Goal: Submit feedback/report problem

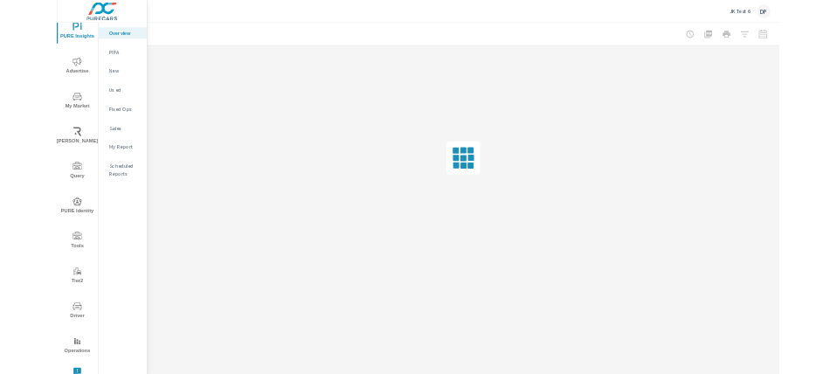
scroll to position [24, 0]
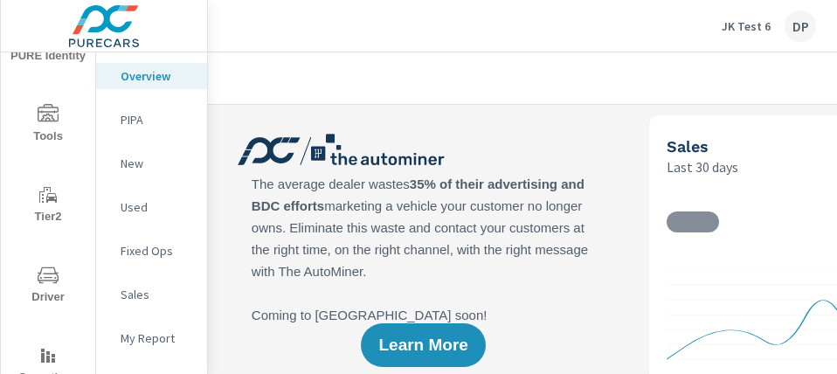
scroll to position [510, 0]
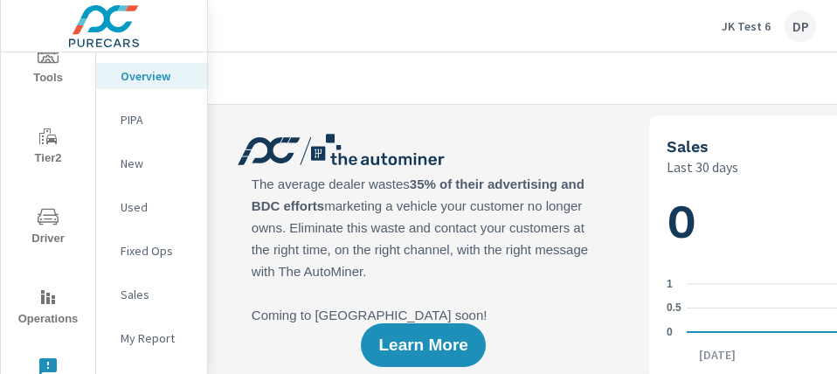
click at [40, 357] on icon "nav menu" at bounding box center [48, 367] width 21 height 21
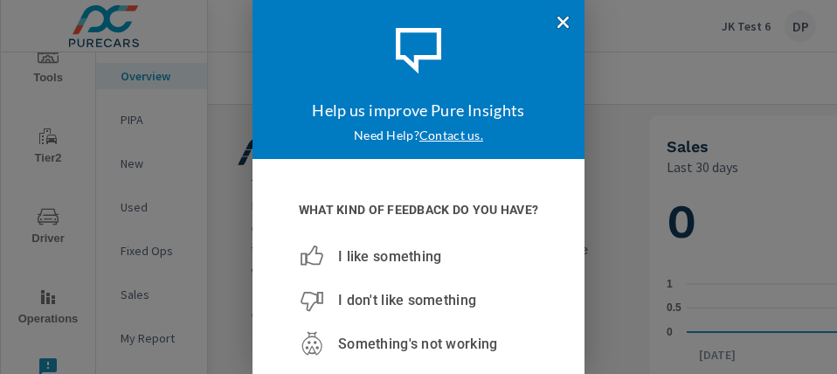
scroll to position [1, 0]
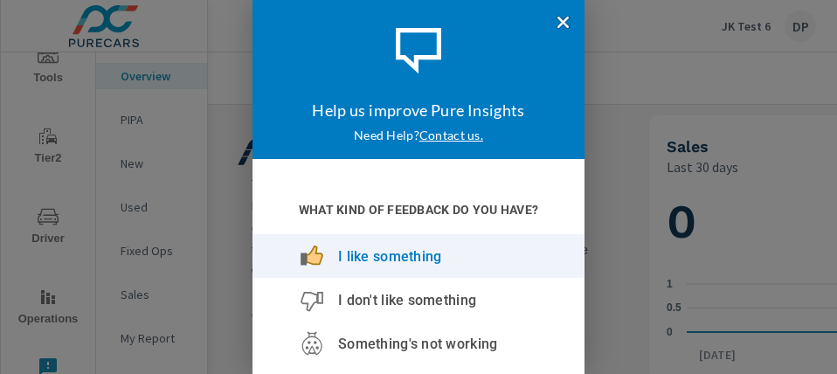
click at [358, 265] on span "I like something" at bounding box center [389, 256] width 103 height 17
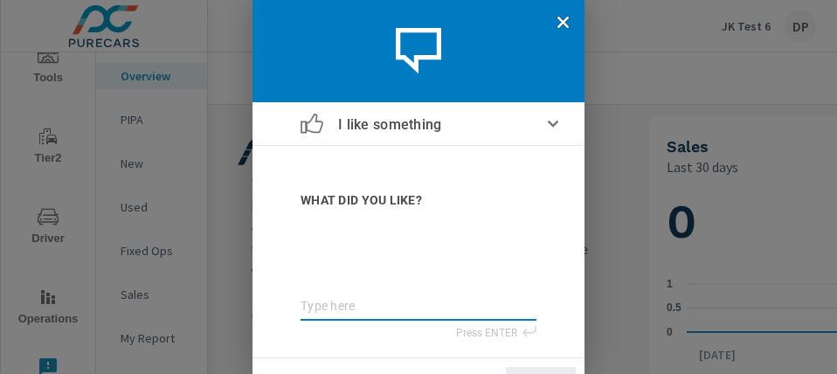
type textarea "t"
type textarea "te"
type textarea "tes"
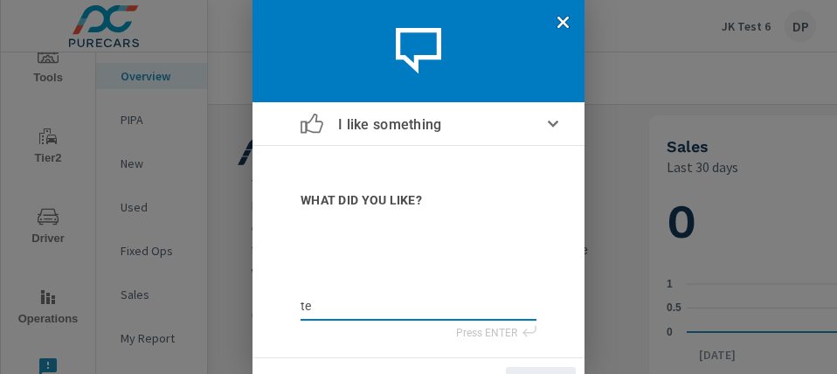
type textarea "tes"
type textarea "test"
type textarea "test0"
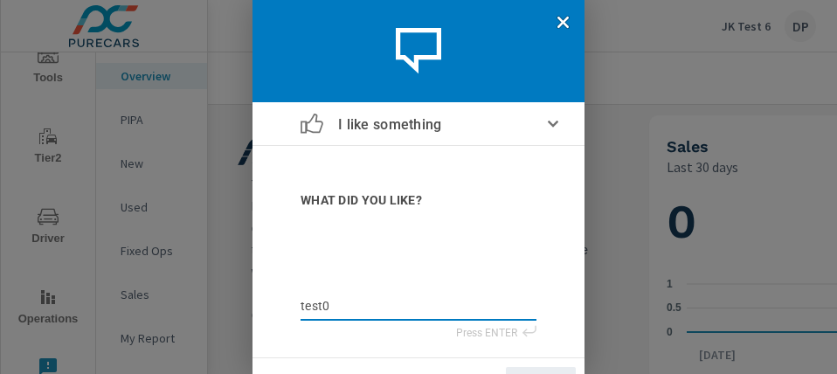
type textarea "test01"
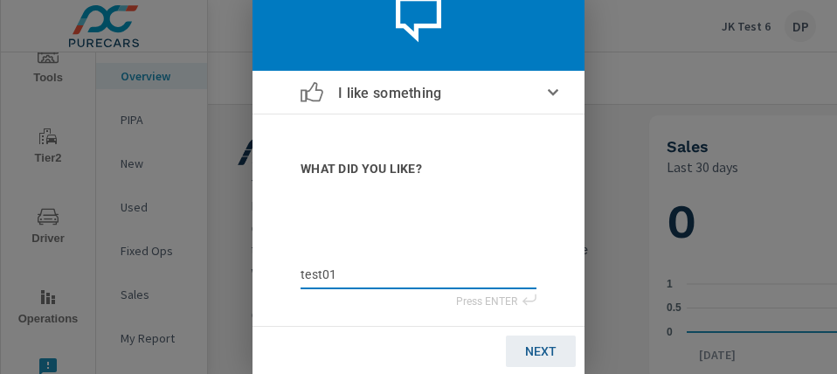
scroll to position [33, 0]
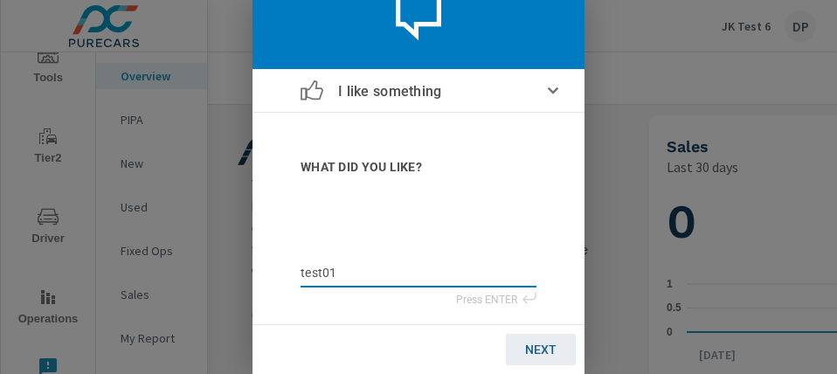
type textarea "test01"
click at [538, 355] on span "NEXT" at bounding box center [540, 350] width 31 height 14
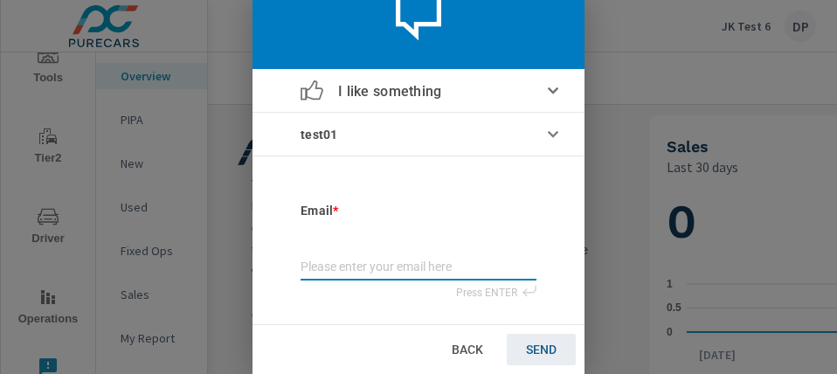
type input "j"
type input "ju"
type input "[DATE]"
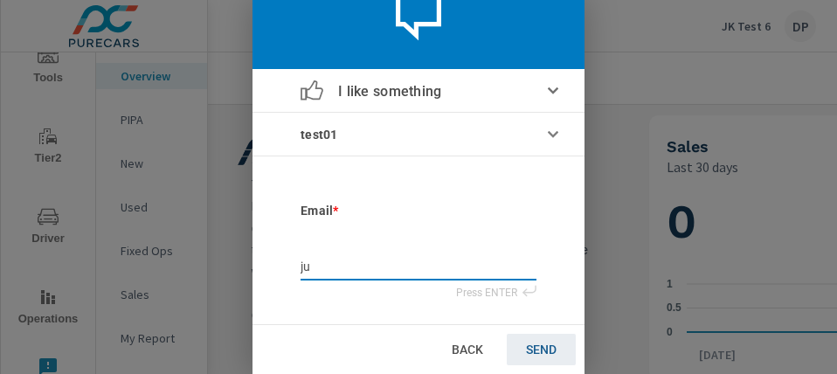
type input "[DATE]"
type input "juli"
type input "[PERSON_NAME]"
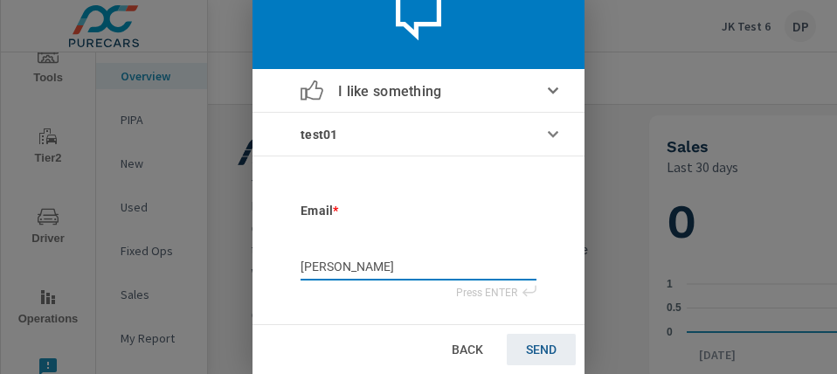
type input "[PERSON_NAME]"
type input "julianaf"
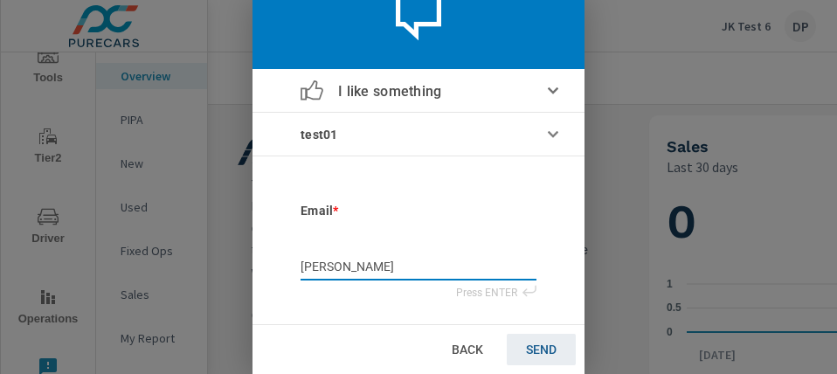
type input "julianaf"
type input "julianaf@"
type input "julianaf@p"
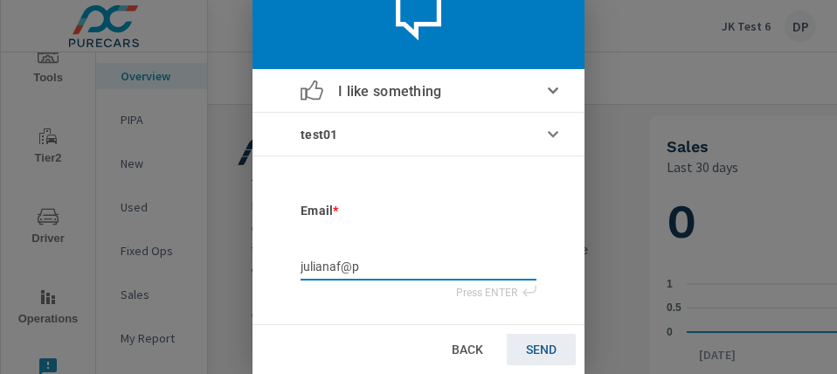
type input "julianaf@pu"
type input "julianaf@pur"
type input "julianaf@pure"
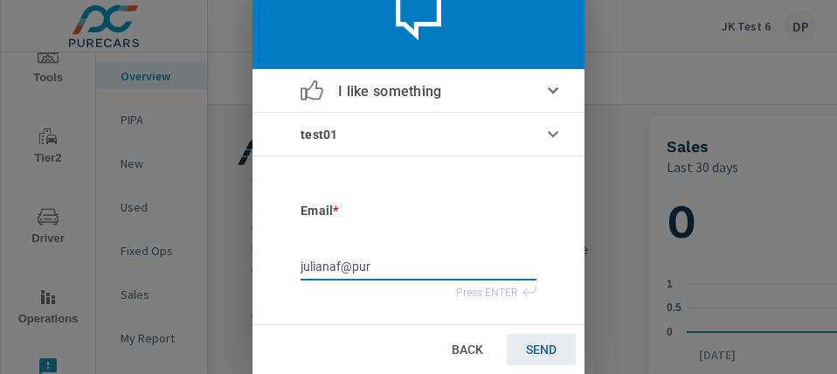
type input "julianaf@pure"
type input "julianaf@purec"
type input "julianaf@pureca"
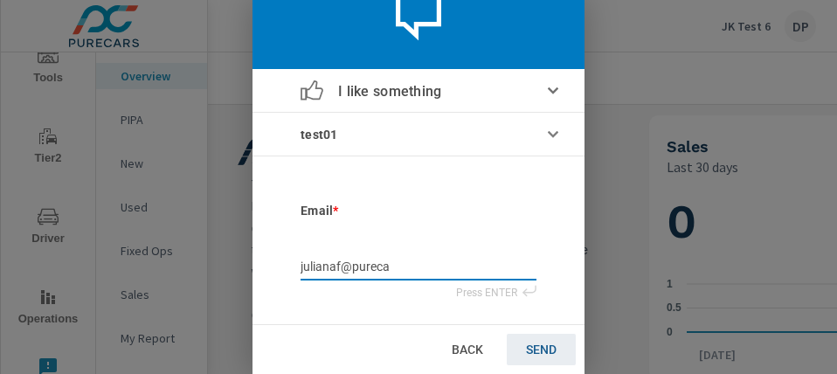
type input "julianaf@purecar"
type input "julianaf@purecars"
type input "julianaf@purecars."
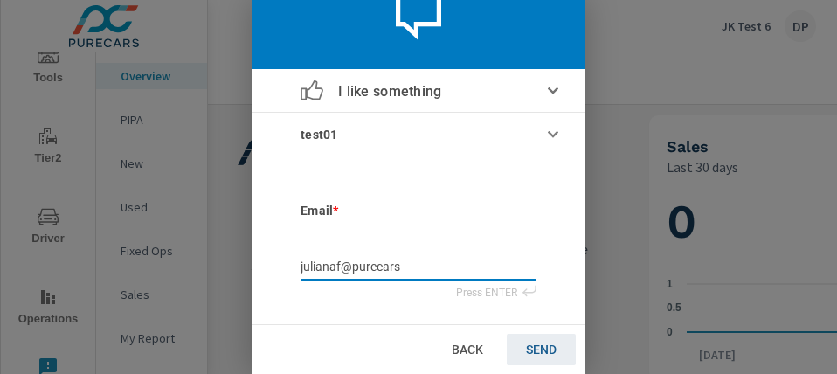
type input "julianaf@purecars."
type input "julianaf@purecars.c"
type input "[EMAIL_ADDRESS][DOMAIN_NAME]"
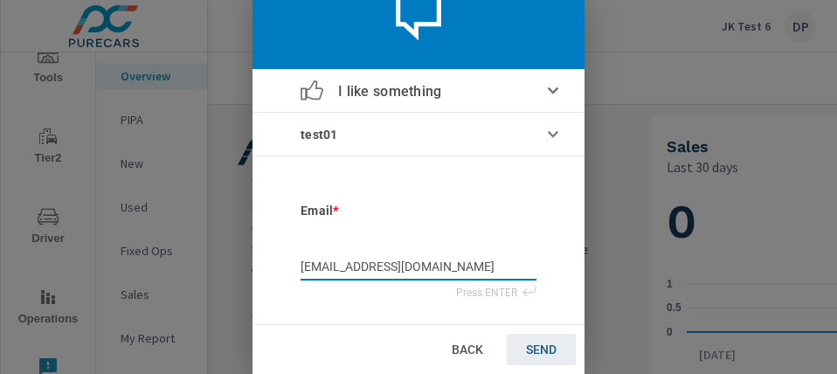
type input "[EMAIL_ADDRESS][DOMAIN_NAME]"
click at [526, 354] on span "SEND" at bounding box center [541, 350] width 31 height 14
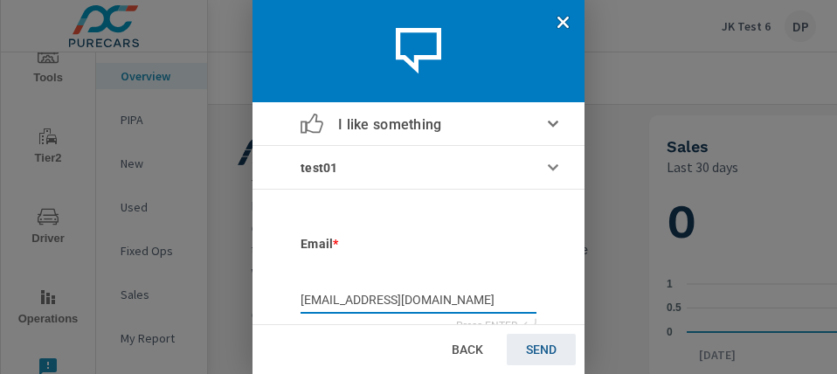
scroll to position [0, 0]
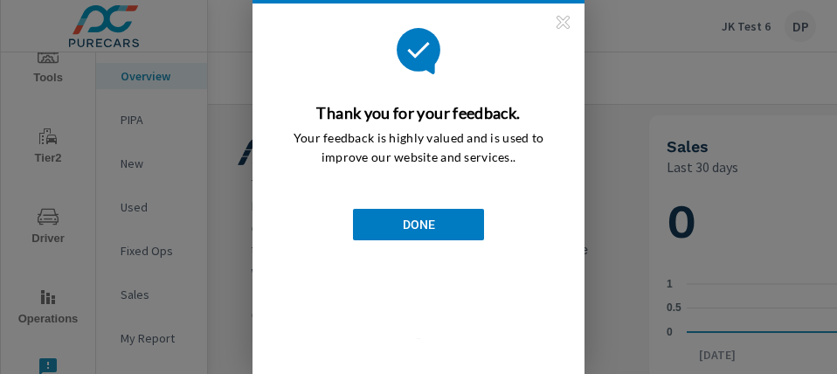
click at [441, 228] on link "DONE" at bounding box center [418, 224] width 131 height 31
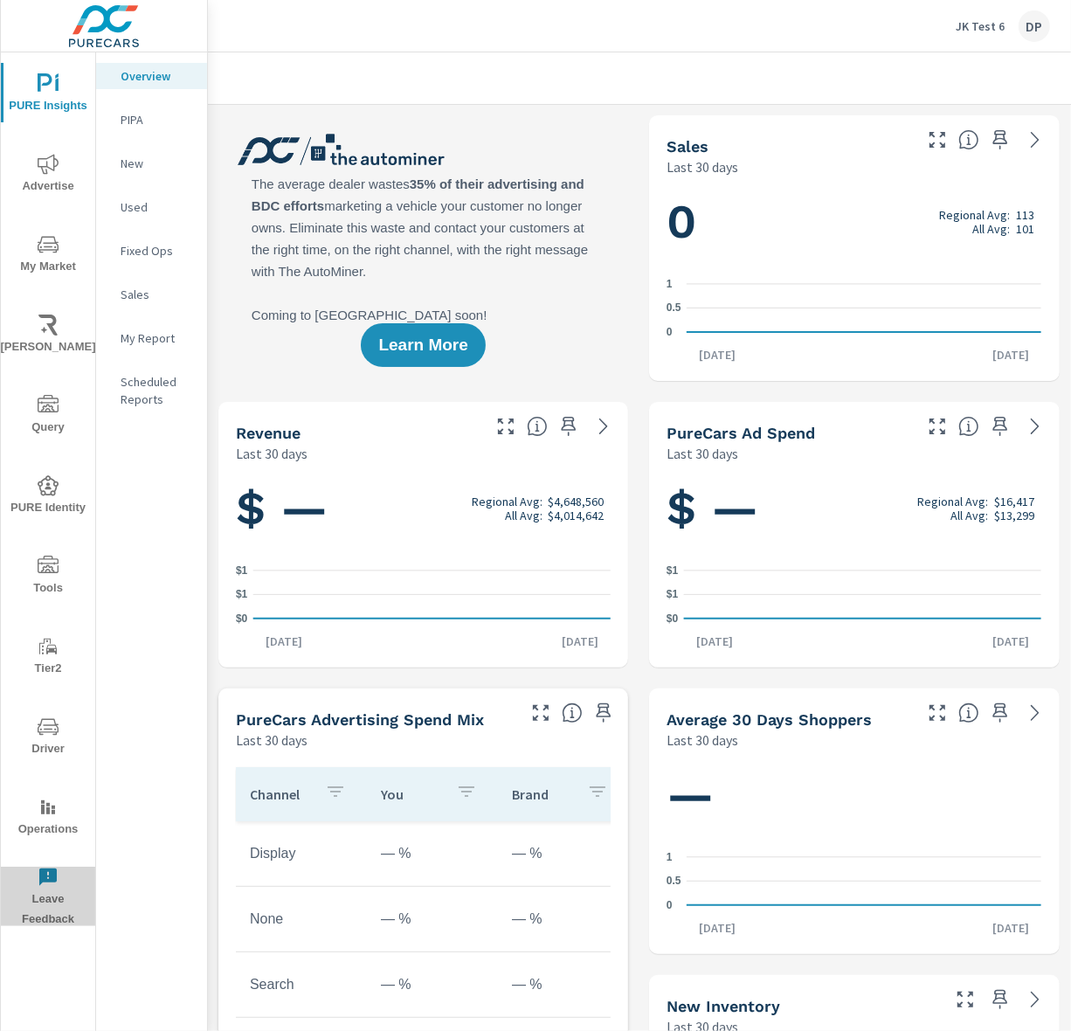
click at [64, 860] on span "Leave Feedback" at bounding box center [48, 898] width 84 height 63
